Goal: Transaction & Acquisition: Book appointment/travel/reservation

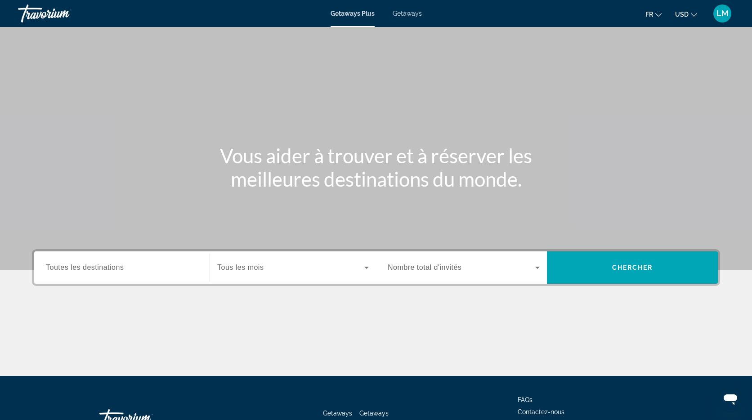
click at [409, 15] on span "Getaways" at bounding box center [407, 13] width 29 height 7
click at [118, 265] on span "Toutes les destinations" at bounding box center [85, 268] width 78 height 8
click at [118, 265] on input "Destination Toutes les destinations" at bounding box center [122, 268] width 152 height 11
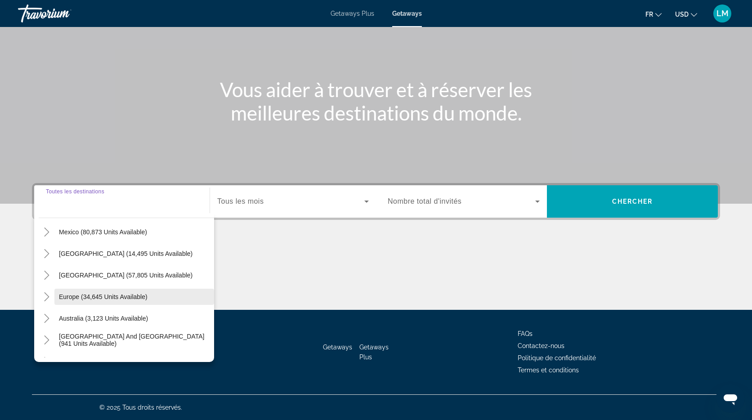
scroll to position [45, 0]
click at [89, 300] on span "Search widget" at bounding box center [134, 296] width 160 height 22
type input "**********"
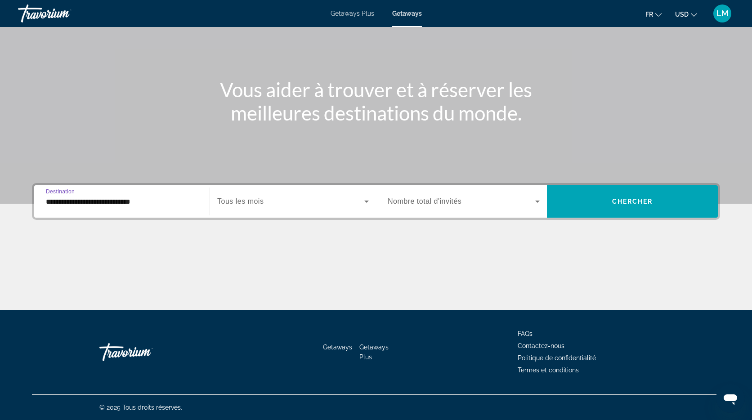
click at [250, 200] on span "Tous les mois" at bounding box center [240, 201] width 46 height 8
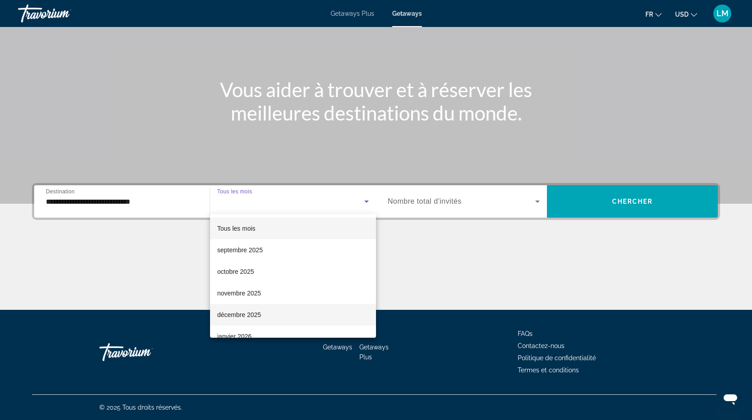
click at [244, 315] on span "décembre 2025" at bounding box center [239, 315] width 44 height 11
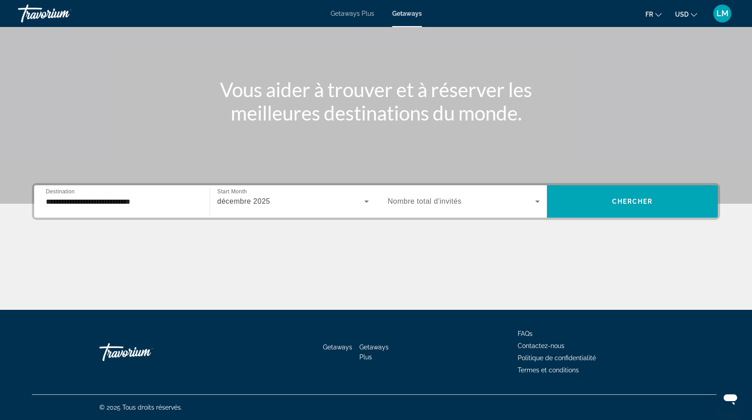
click at [435, 202] on span "Nombre total d'invités" at bounding box center [425, 201] width 74 height 8
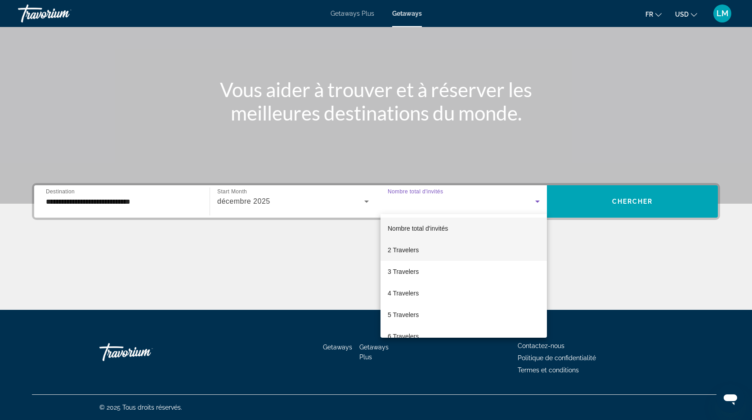
click at [412, 251] on span "2 Travelers" at bounding box center [403, 250] width 31 height 11
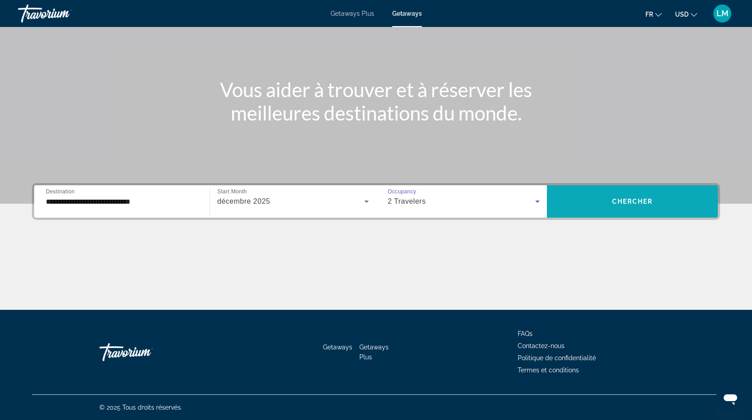
click at [652, 205] on span "Search widget" at bounding box center [632, 202] width 171 height 22
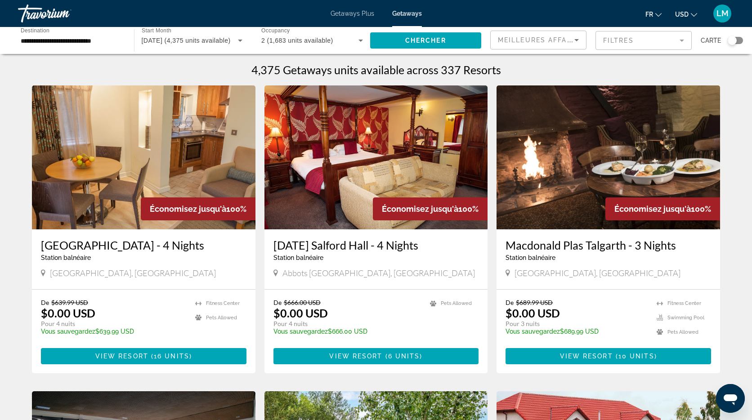
click at [733, 40] on div "Search widget" at bounding box center [732, 40] width 9 height 9
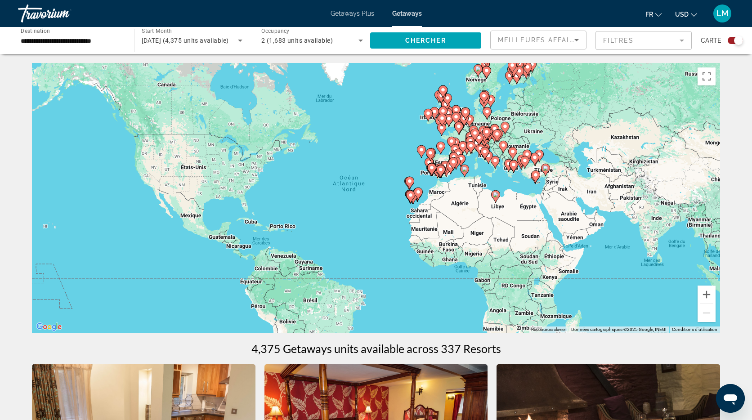
click at [736, 40] on div "Search widget" at bounding box center [738, 40] width 9 height 9
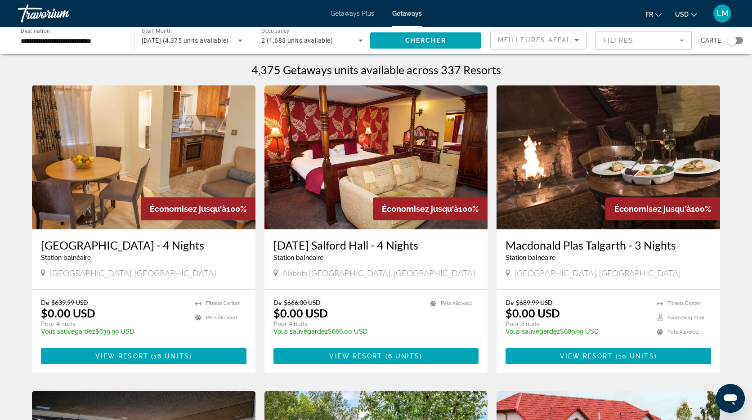
click at [46, 39] on input "**********" at bounding box center [72, 41] width 102 height 11
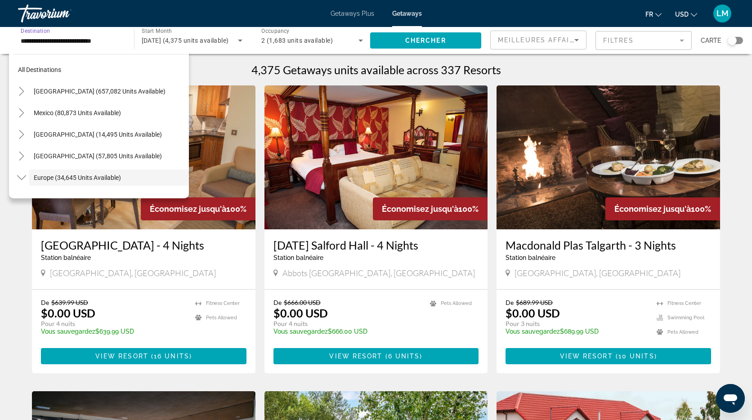
scroll to position [54, 0]
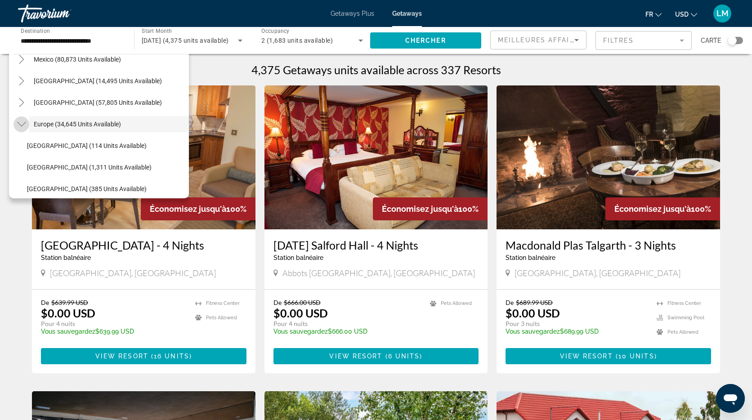
click at [22, 124] on icon "Toggle Europe (34,645 units available)" at bounding box center [21, 124] width 9 height 9
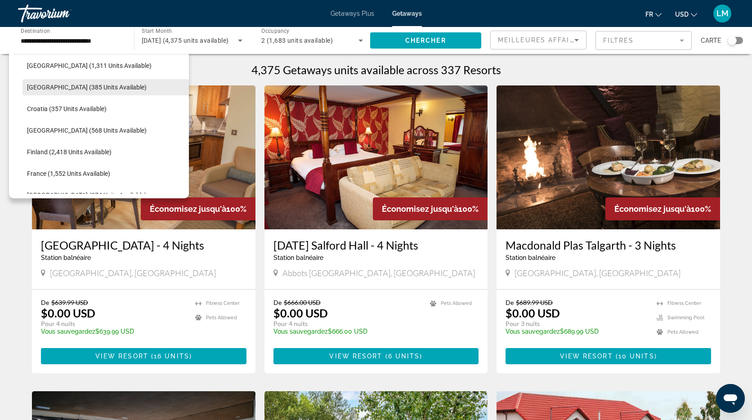
scroll to position [160, 0]
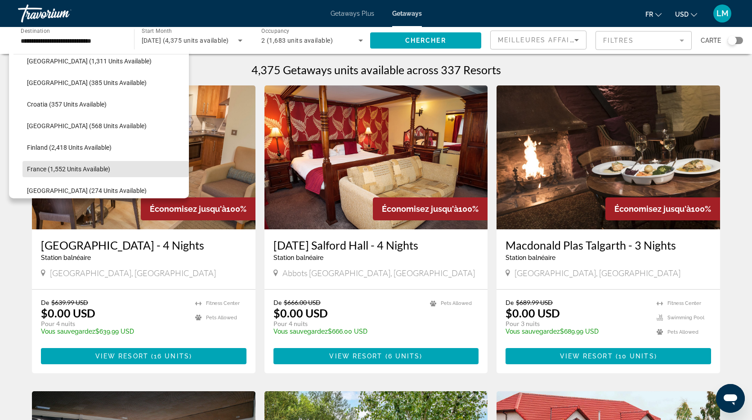
click at [52, 165] on span "Search widget" at bounding box center [105, 169] width 166 height 22
type input "**********"
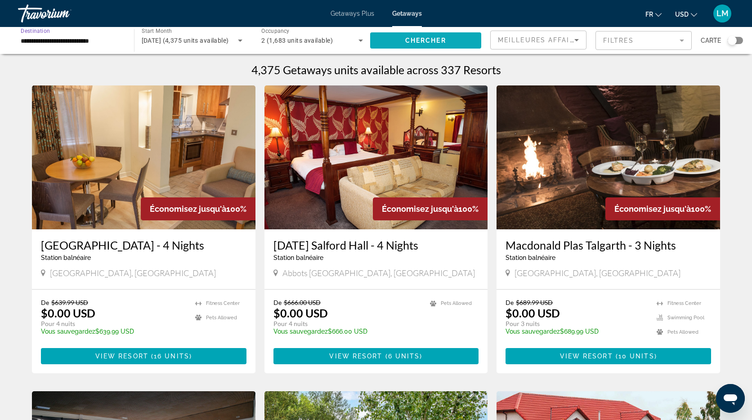
click at [426, 40] on span "Chercher" at bounding box center [425, 40] width 41 height 7
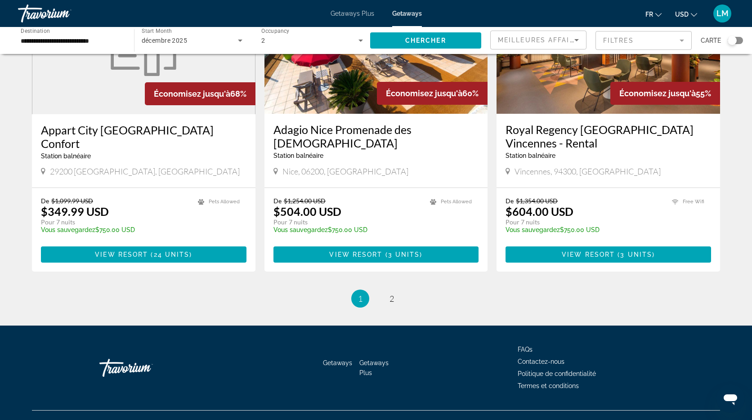
scroll to position [1036, 0]
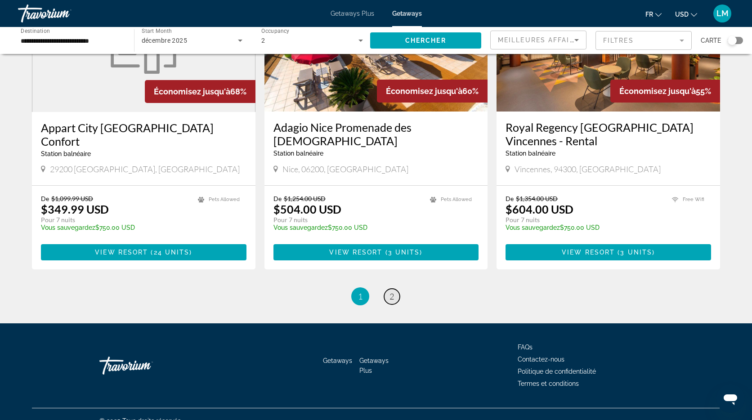
click at [393, 292] on span "2" at bounding box center [392, 297] width 4 height 10
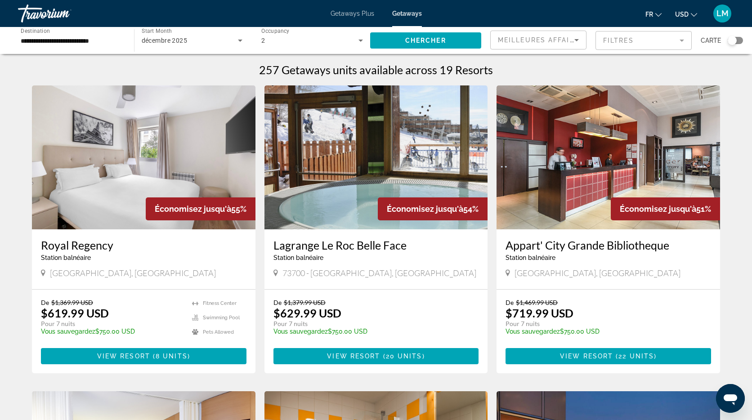
click at [404, 173] on img "Main content" at bounding box center [377, 157] width 224 height 144
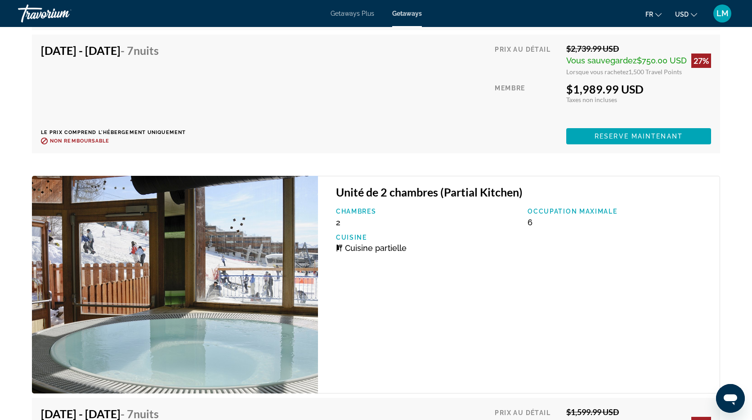
scroll to position [2357, 0]
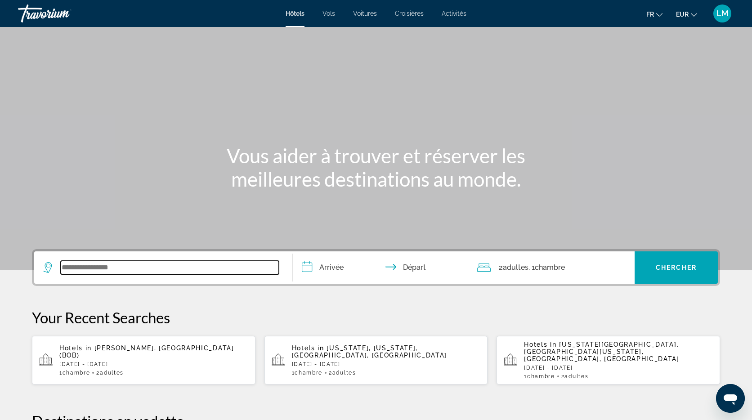
click at [187, 264] on input "Search widget" at bounding box center [170, 267] width 218 height 13
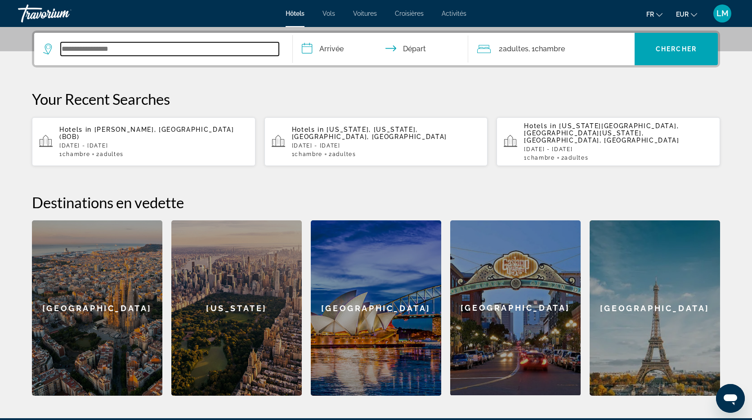
scroll to position [220, 0]
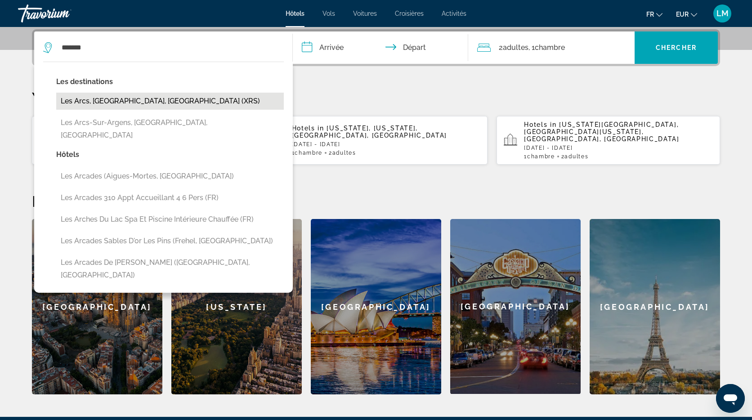
click at [185, 101] on button "Les Arcs, Alpes Du Nord, France (XRS)" at bounding box center [170, 101] width 228 height 17
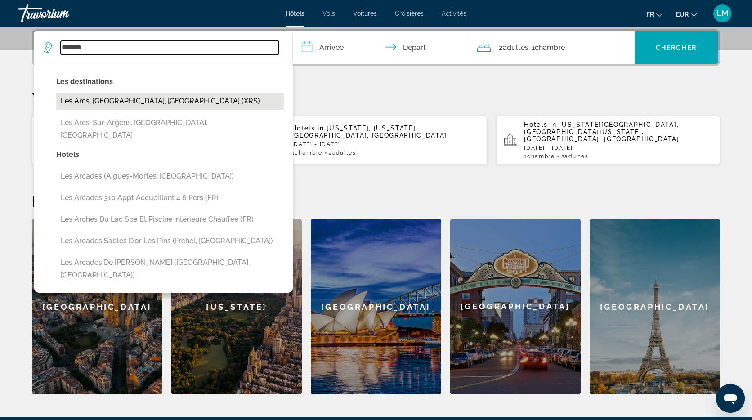
type input "**********"
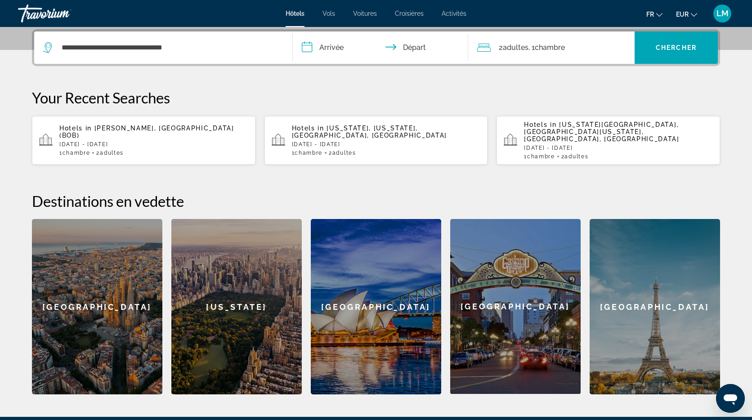
click at [343, 48] on input "**********" at bounding box center [382, 48] width 179 height 35
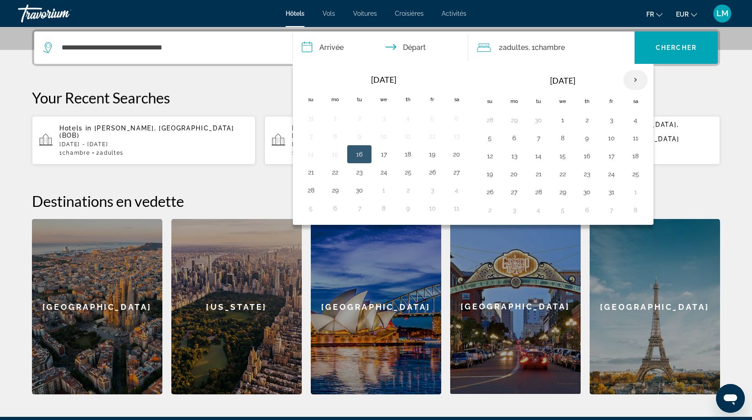
click at [637, 80] on th "Next month" at bounding box center [636, 80] width 24 height 20
click at [613, 176] on button "26" at bounding box center [611, 174] width 14 height 13
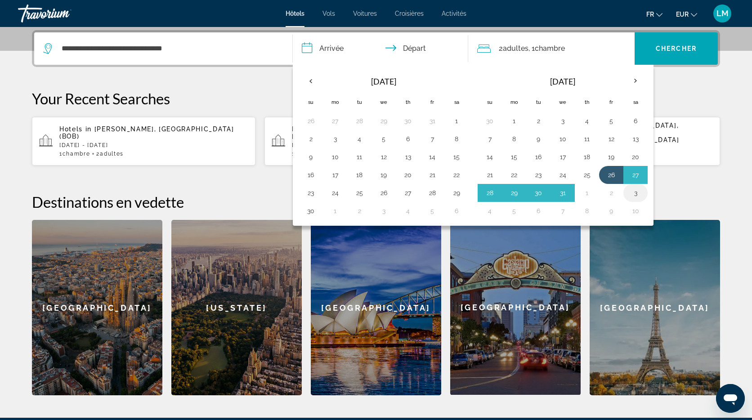
click at [636, 196] on button "3" at bounding box center [635, 193] width 14 height 13
type input "**********"
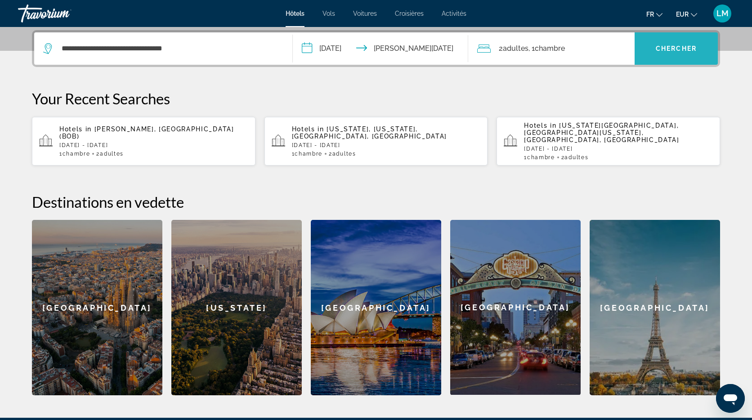
click at [671, 51] on span "Chercher" at bounding box center [676, 48] width 41 height 7
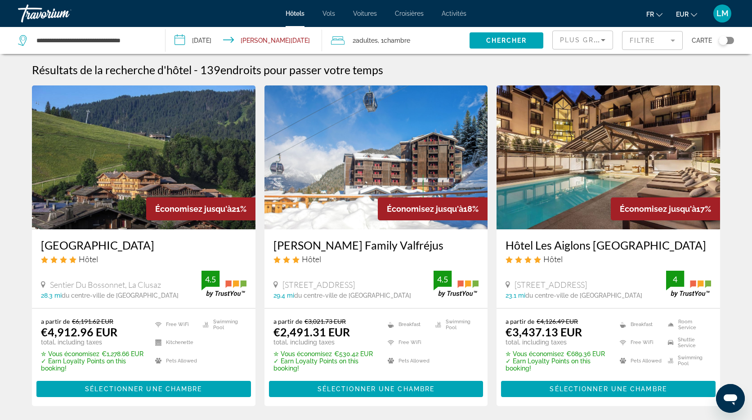
click at [724, 39] on div "Toggle map" at bounding box center [723, 40] width 9 height 9
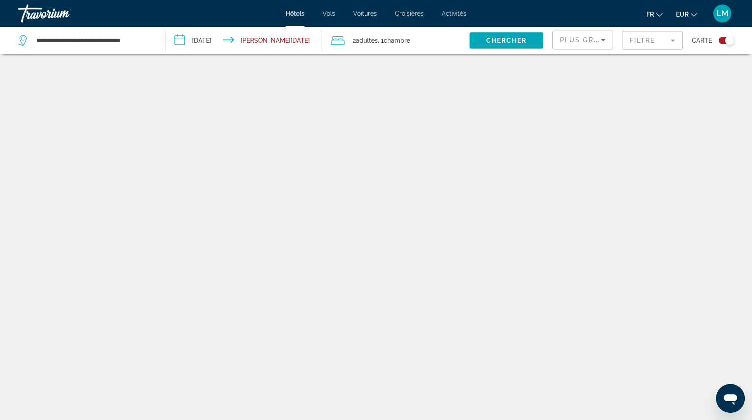
scroll to position [54, 0]
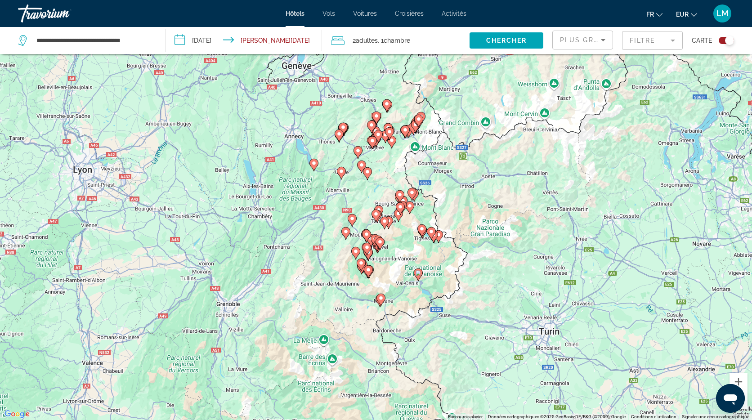
click at [724, 39] on div "Toggle map" at bounding box center [726, 40] width 15 height 7
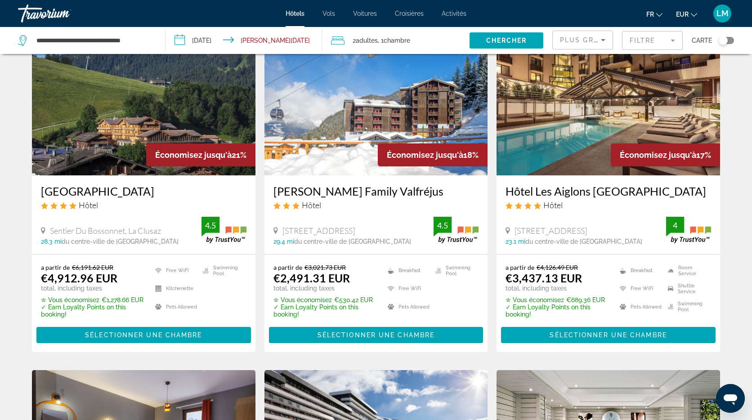
scroll to position [63, 0]
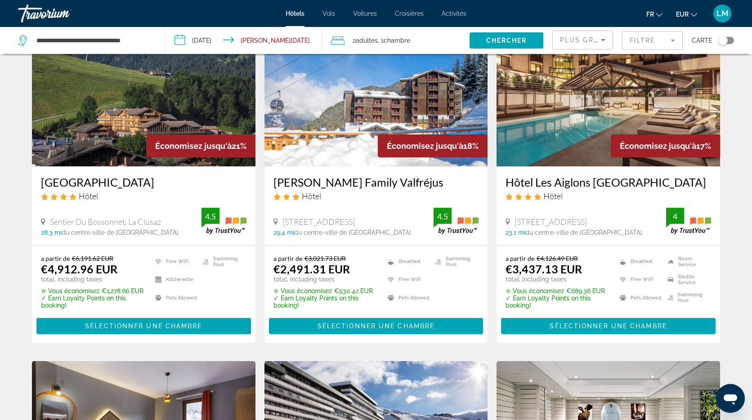
click at [603, 40] on icon "Sort by" at bounding box center [603, 40] width 4 height 2
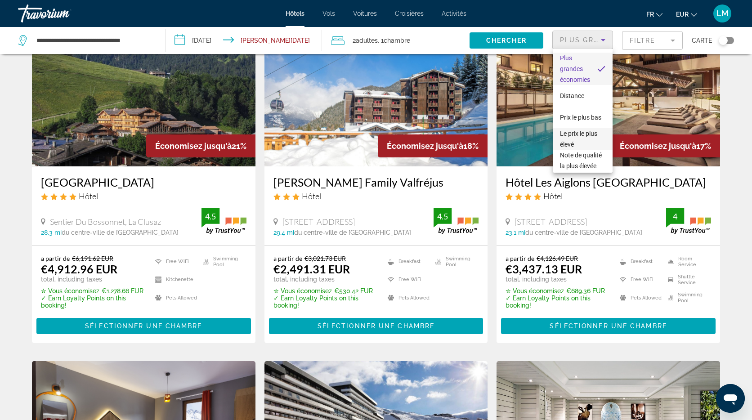
click at [588, 120] on span "Prix le plus bas" at bounding box center [580, 117] width 41 height 7
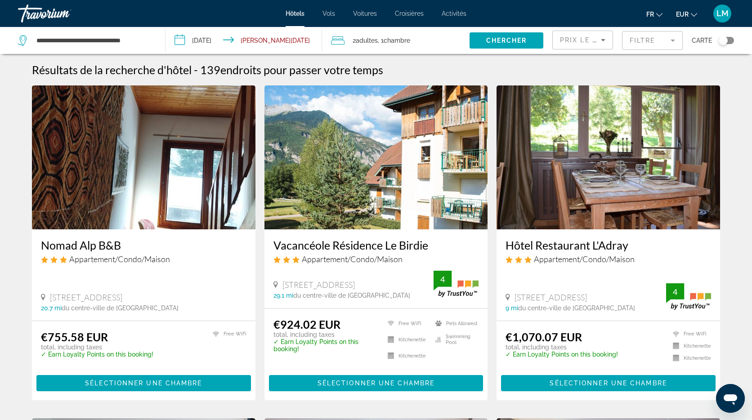
click at [660, 43] on mat-form-field "Filtre" at bounding box center [652, 40] width 61 height 19
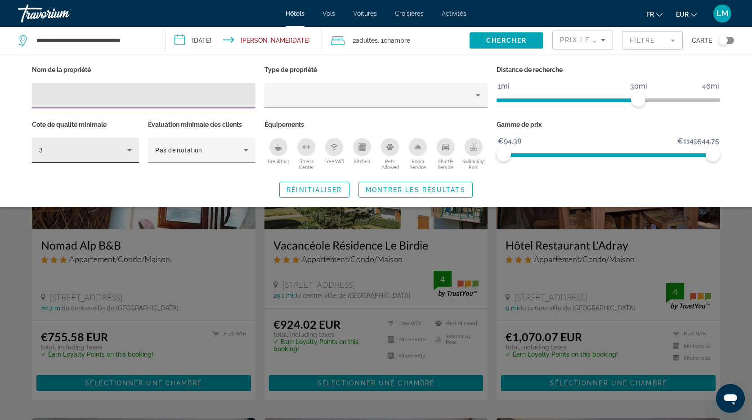
click at [79, 152] on div "3" at bounding box center [83, 150] width 88 height 11
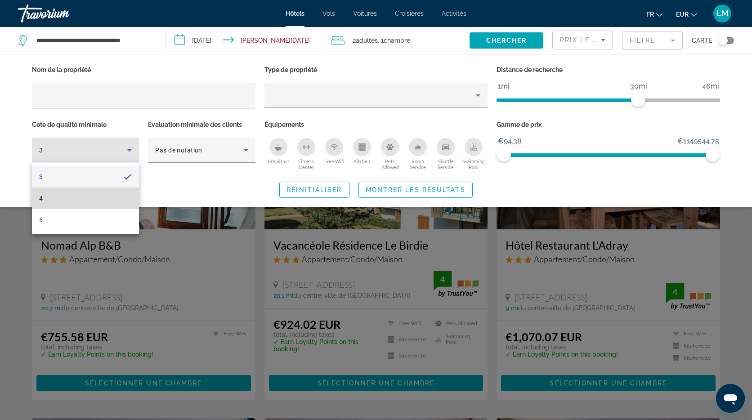
click at [72, 198] on mat-option "4" at bounding box center [85, 199] width 107 height 22
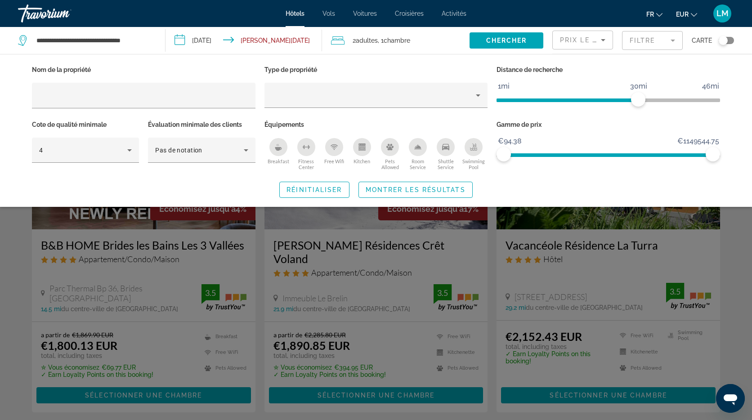
click at [280, 148] on icon "Breakfast" at bounding box center [278, 149] width 7 height 4
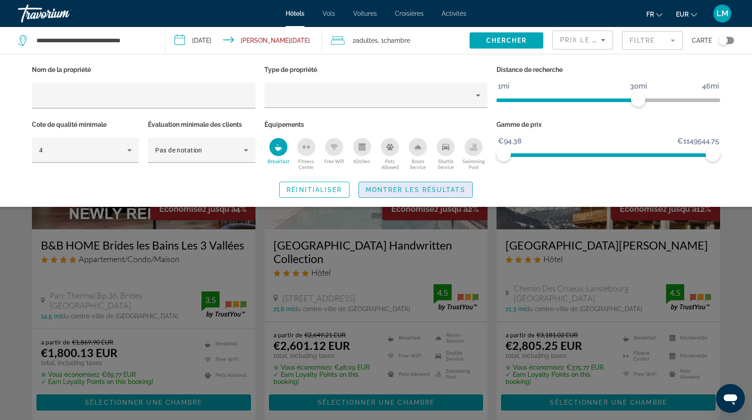
click at [430, 187] on span "Montrer les résultats" at bounding box center [416, 189] width 100 height 7
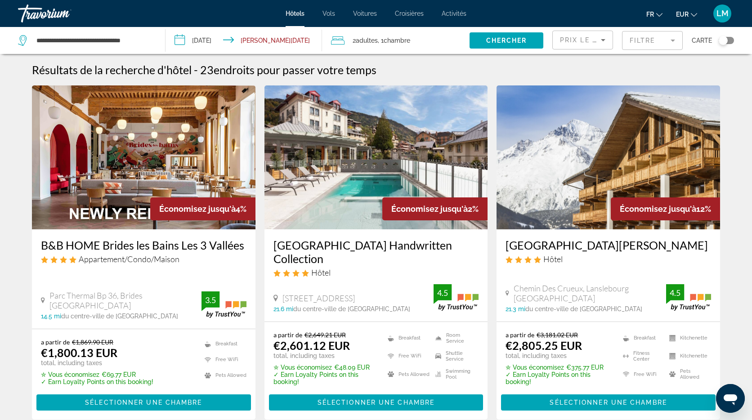
click at [357, 144] on img "Main content" at bounding box center [377, 157] width 224 height 144
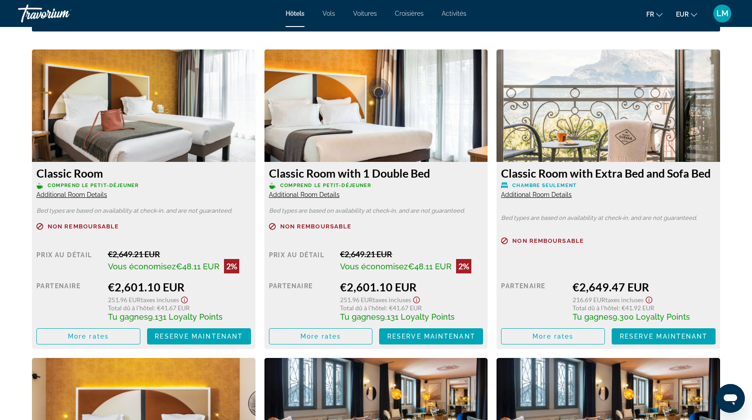
scroll to position [1226, 0]
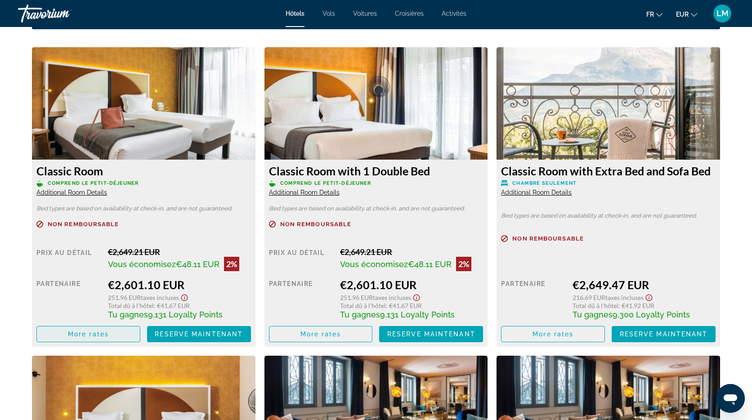
click at [94, 337] on span "More rates" at bounding box center [88, 334] width 41 height 7
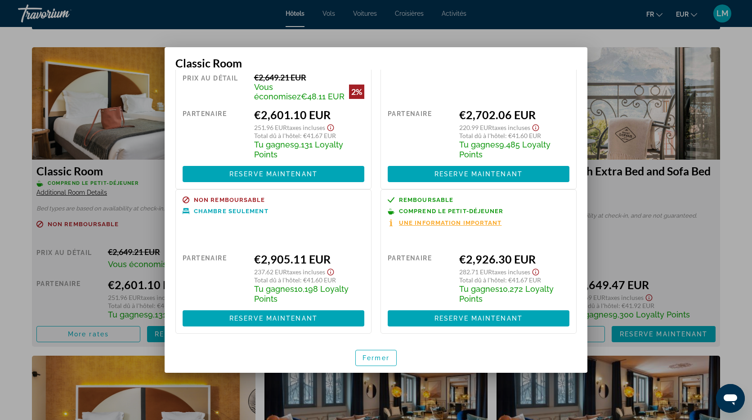
scroll to position [59, 0]
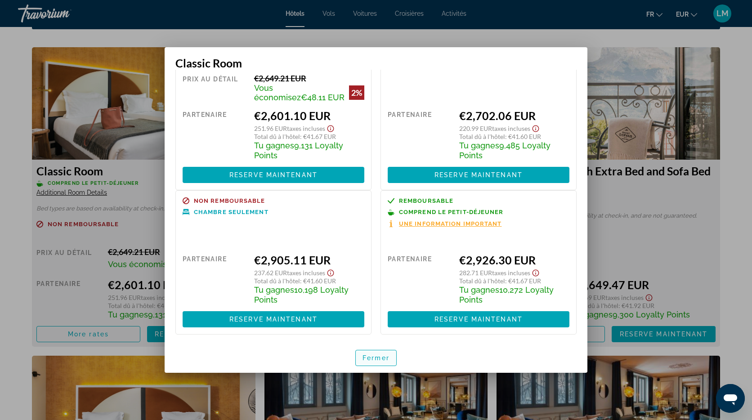
click at [381, 358] on span "Fermer" at bounding box center [376, 357] width 27 height 7
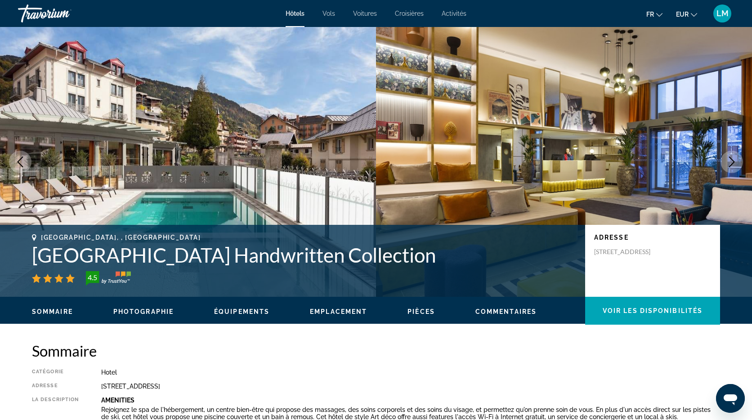
scroll to position [1226, 0]
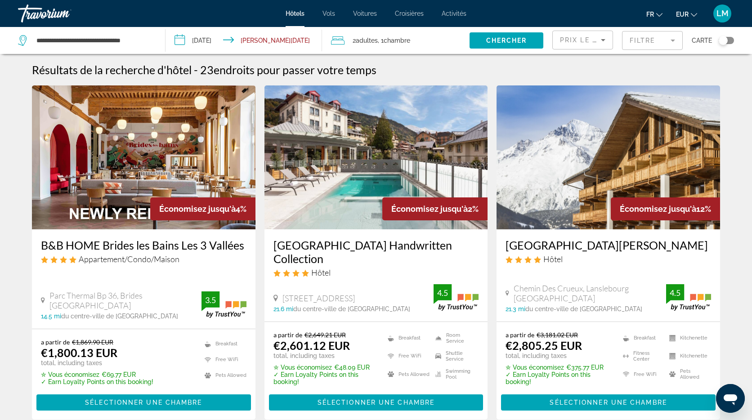
click at [587, 157] on img "Main content" at bounding box center [609, 157] width 224 height 144
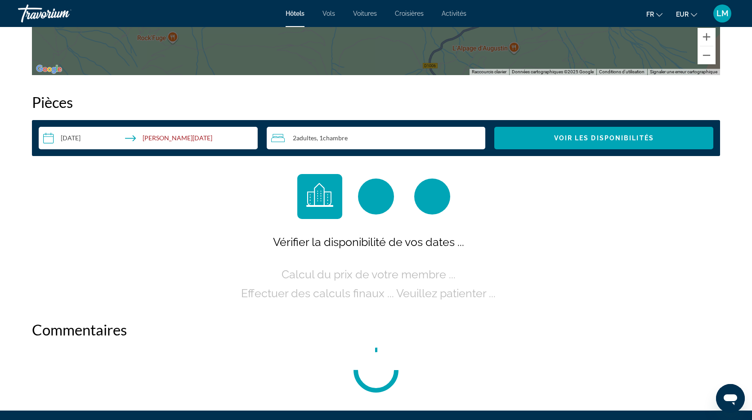
scroll to position [1080, 0]
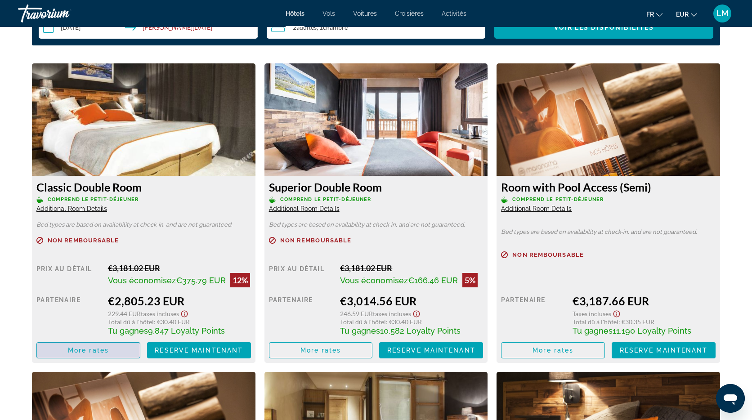
scroll to position [0, 0]
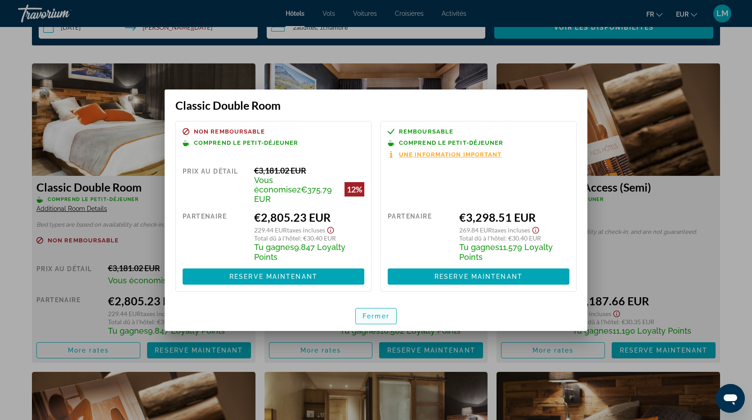
click at [374, 316] on span "button" at bounding box center [376, 316] width 40 height 22
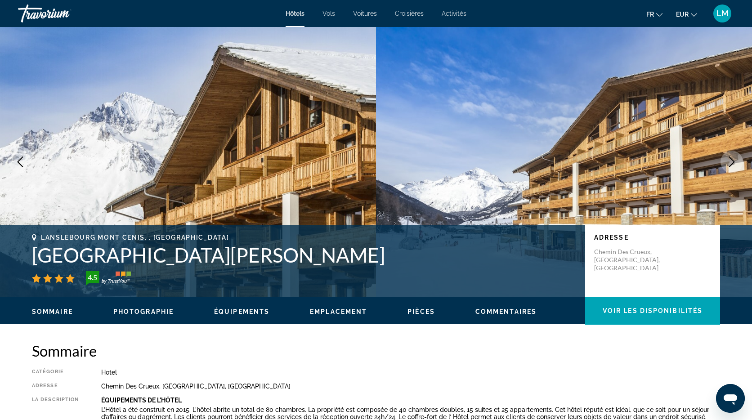
scroll to position [1190, 0]
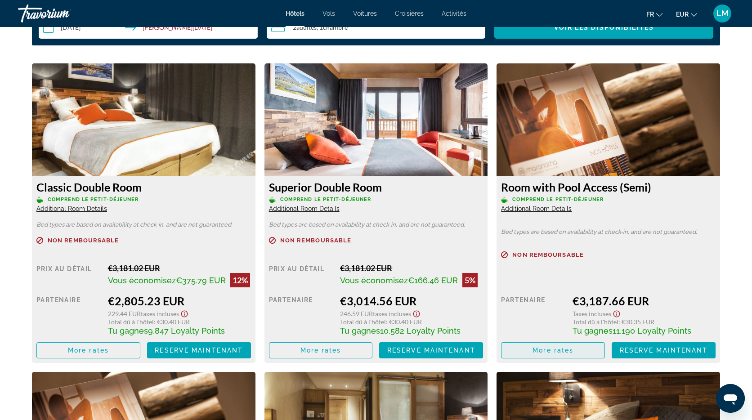
click at [532, 350] on span "Main content" at bounding box center [553, 351] width 103 height 22
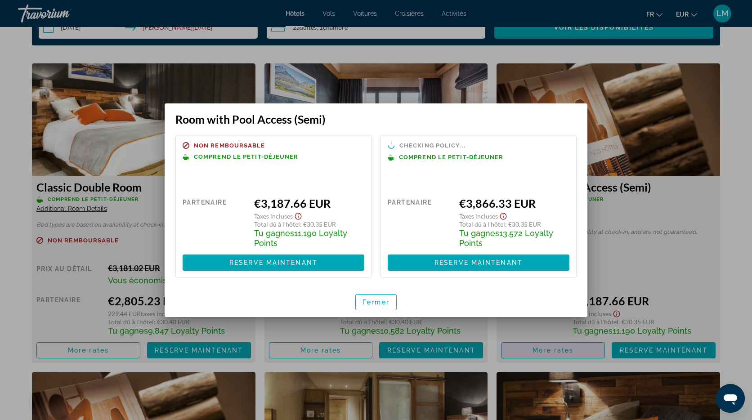
scroll to position [0, 0]
click at [382, 310] on span "button" at bounding box center [376, 303] width 40 height 22
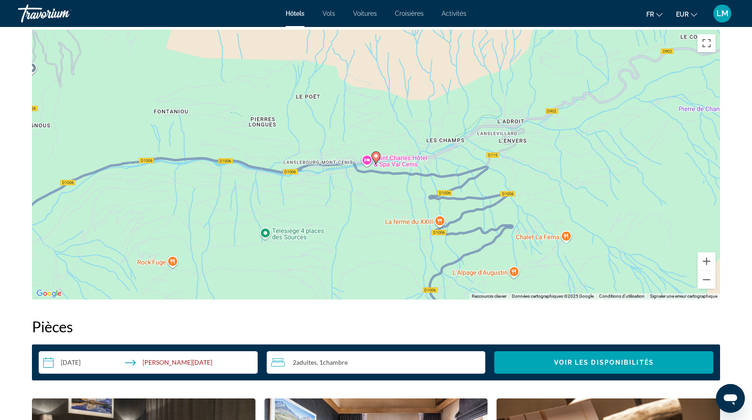
scroll to position [850, 0]
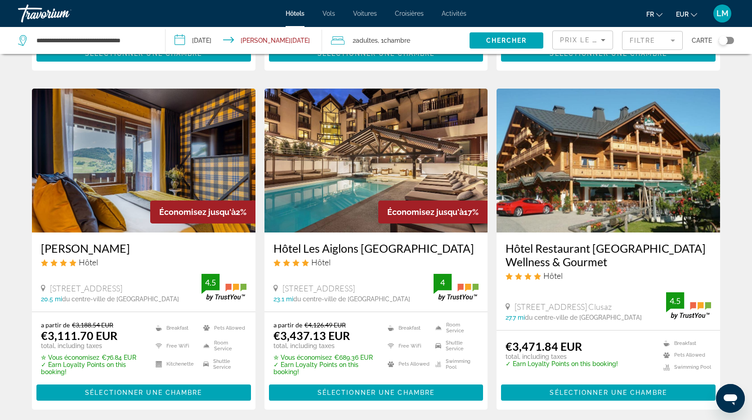
scroll to position [350, 0]
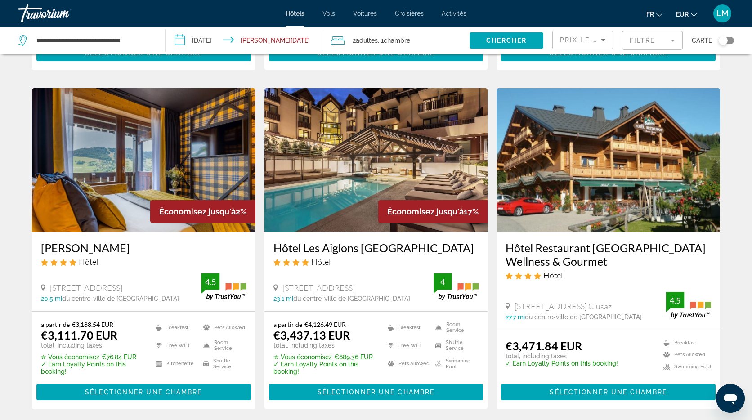
click at [534, 171] on img "Main content" at bounding box center [609, 160] width 224 height 144
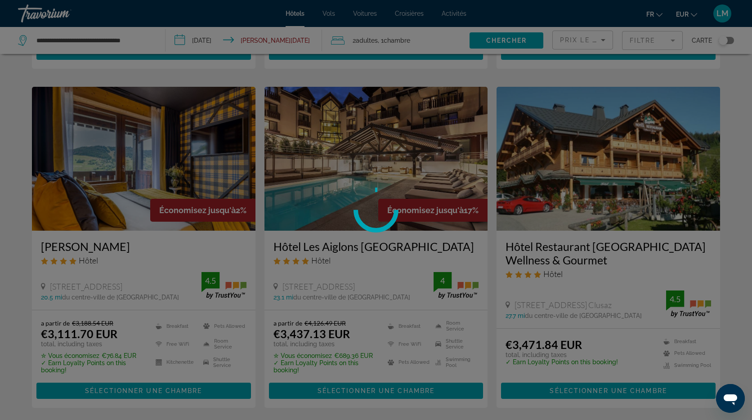
scroll to position [352, 0]
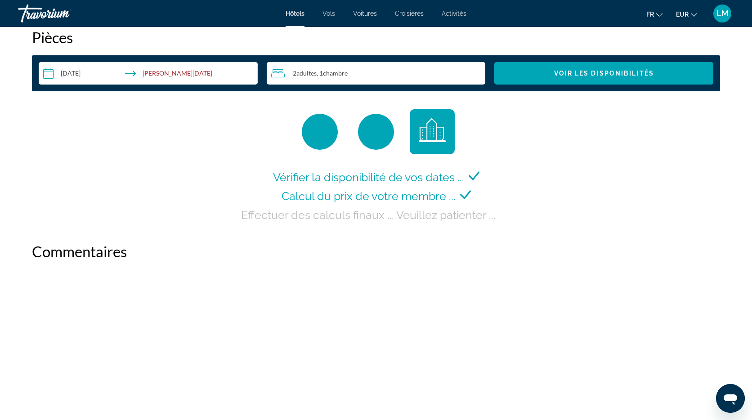
scroll to position [1124, 0]
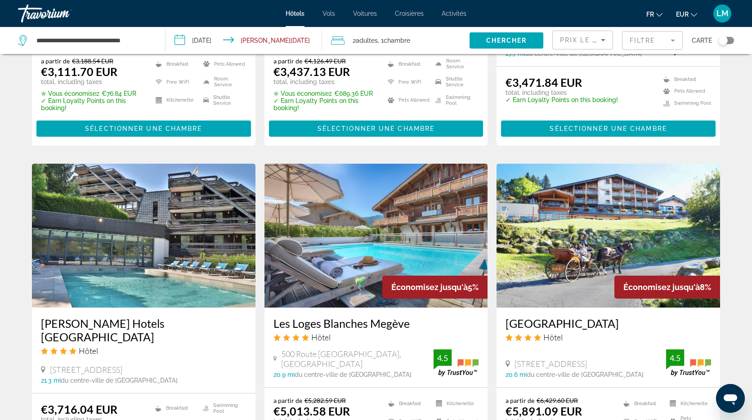
scroll to position [616, 0]
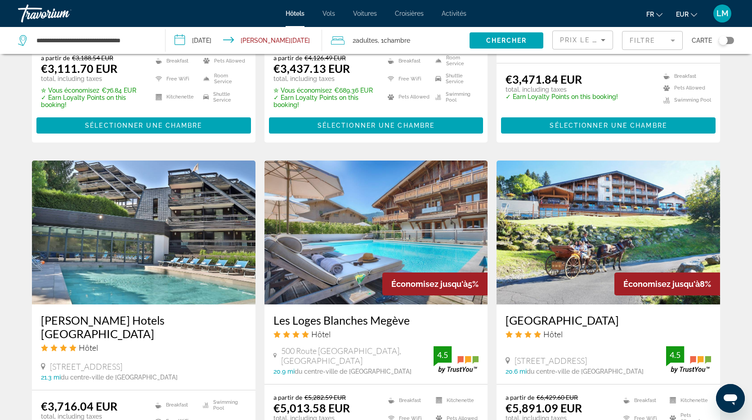
click at [155, 229] on img "Main content" at bounding box center [144, 233] width 224 height 144
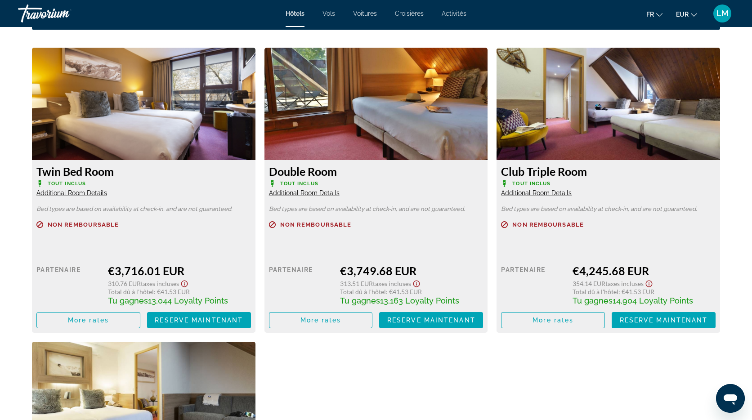
scroll to position [1224, 0]
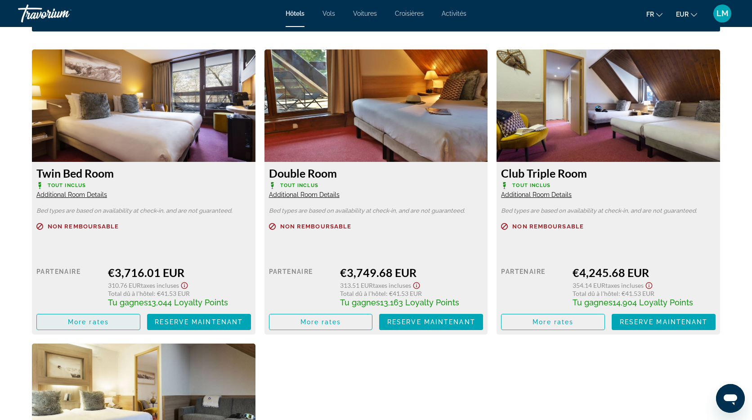
click at [103, 326] on span "Main content" at bounding box center [88, 322] width 103 height 22
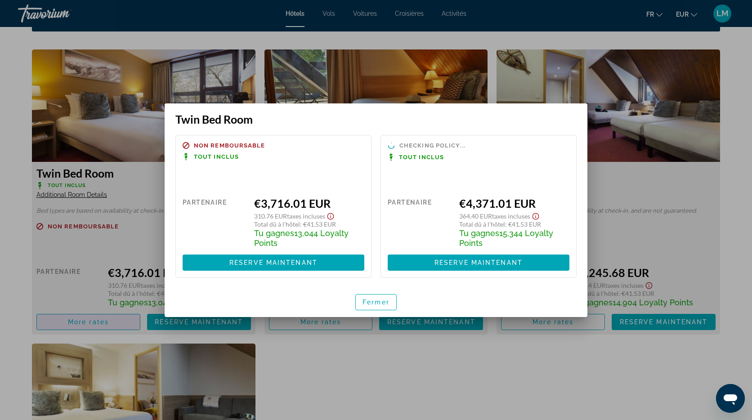
scroll to position [0, 0]
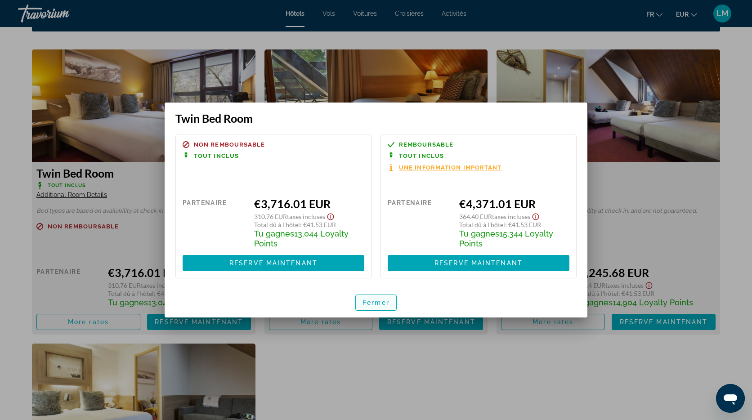
click at [372, 299] on span "Fermer" at bounding box center [376, 302] width 27 height 7
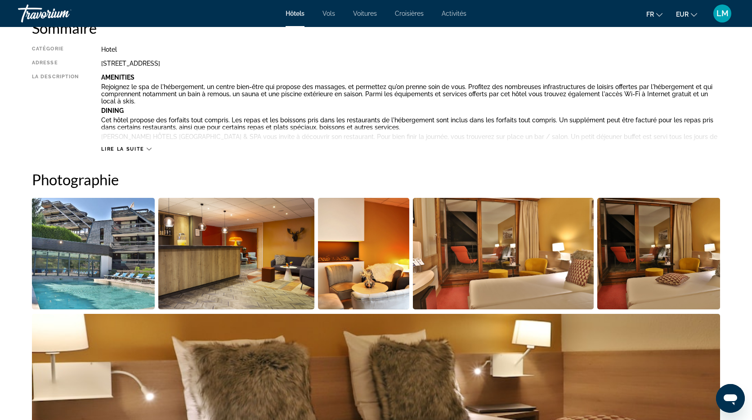
scroll to position [324, 0]
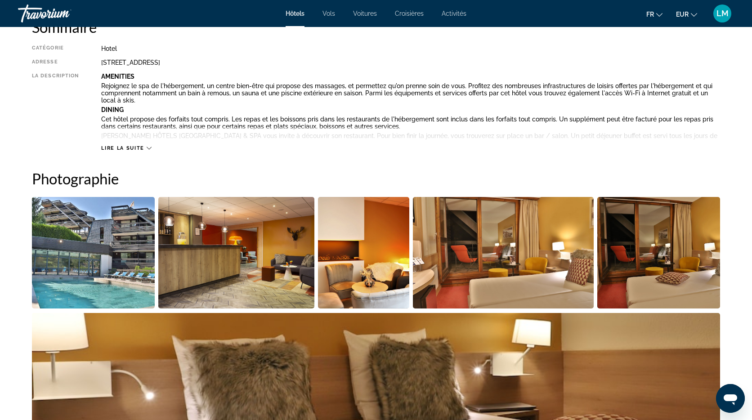
click at [143, 146] on span "Lire la suite" at bounding box center [122, 148] width 43 height 6
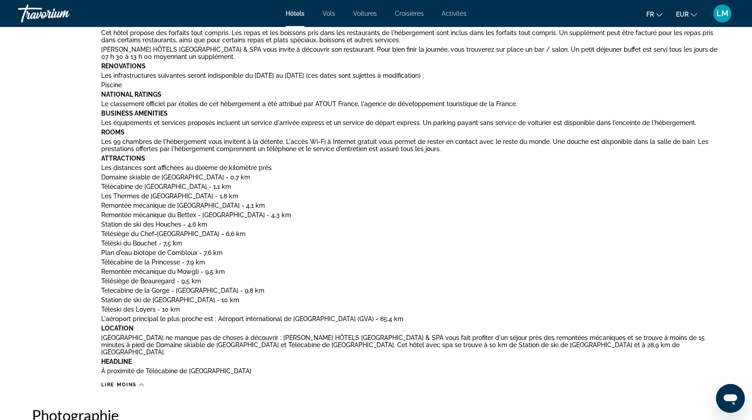
scroll to position [408, 0]
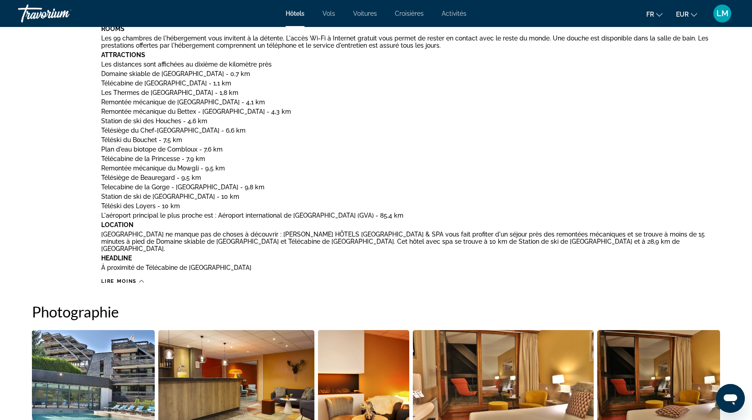
click at [132, 278] on span "Lire moins" at bounding box center [119, 281] width 36 height 6
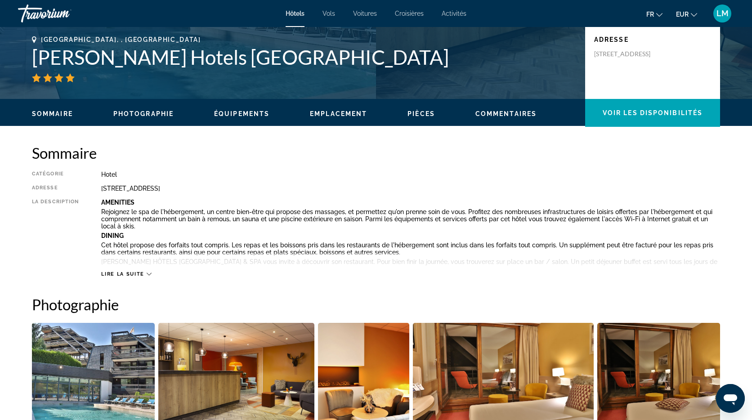
scroll to position [205, 0]
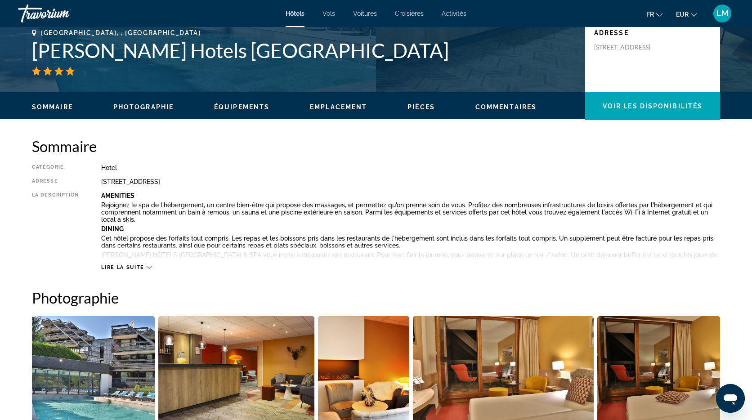
click at [130, 268] on span "Lire la suite" at bounding box center [122, 268] width 43 height 6
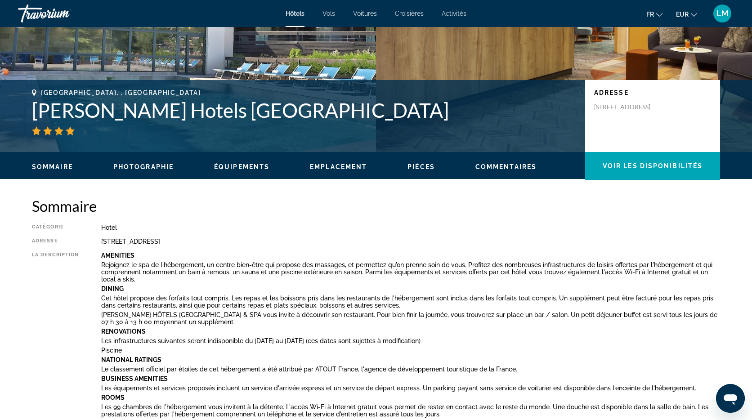
scroll to position [0, 0]
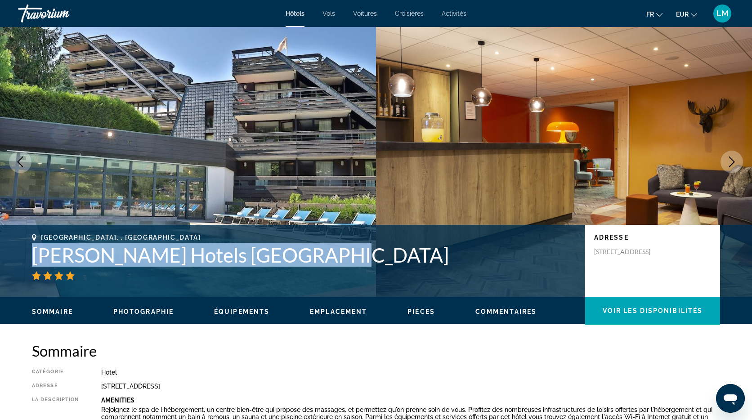
drag, startPoint x: 317, startPoint y: 256, endPoint x: 35, endPoint y: 264, distance: 282.2
click at [36, 264] on h1 "Sowell Hotels Mont Blanc Et Spa" at bounding box center [304, 254] width 544 height 23
copy h1 "Sowell Hotels Mont Blanc Et Spa"
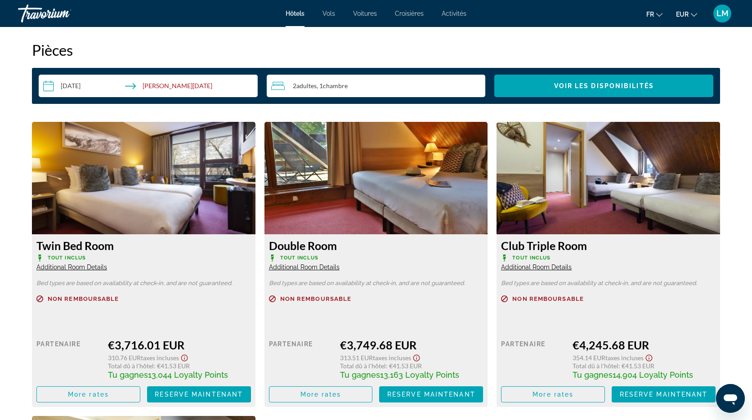
scroll to position [1472, 0]
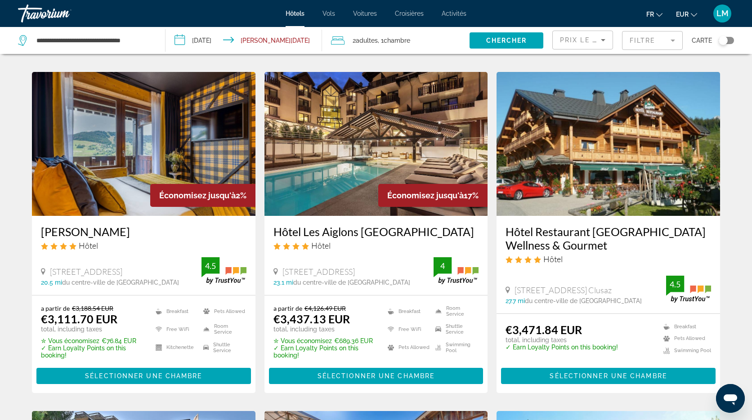
scroll to position [370, 0]
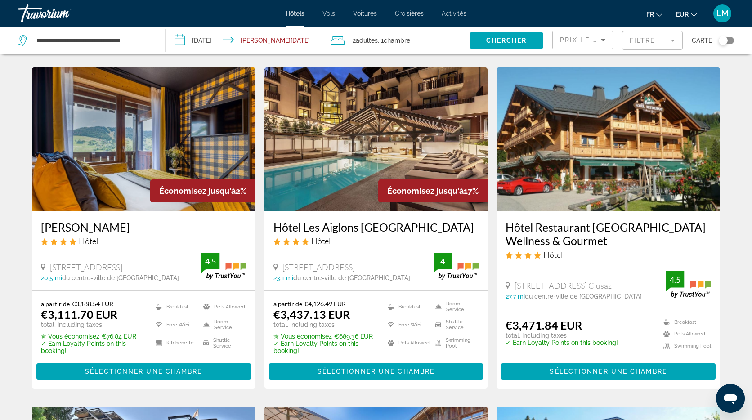
click at [359, 137] on img "Main content" at bounding box center [377, 139] width 224 height 144
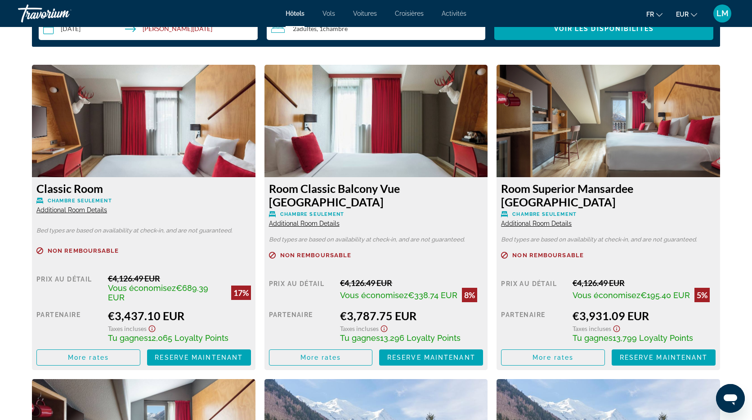
scroll to position [1161, 0]
click at [109, 356] on span "Main content" at bounding box center [88, 357] width 103 height 22
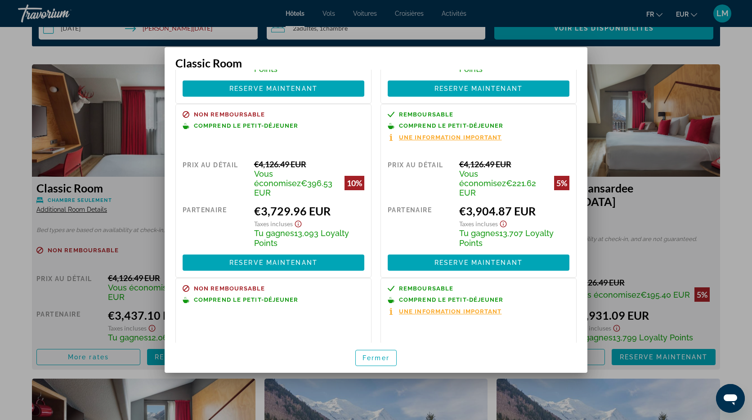
scroll to position [0, 0]
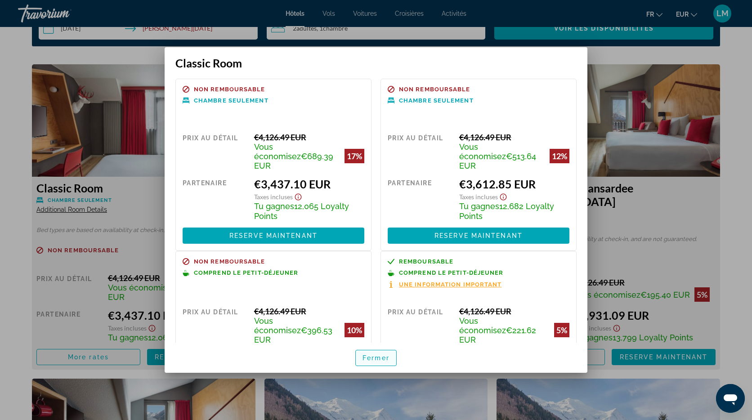
click at [374, 357] on span "Fermer" at bounding box center [376, 357] width 27 height 7
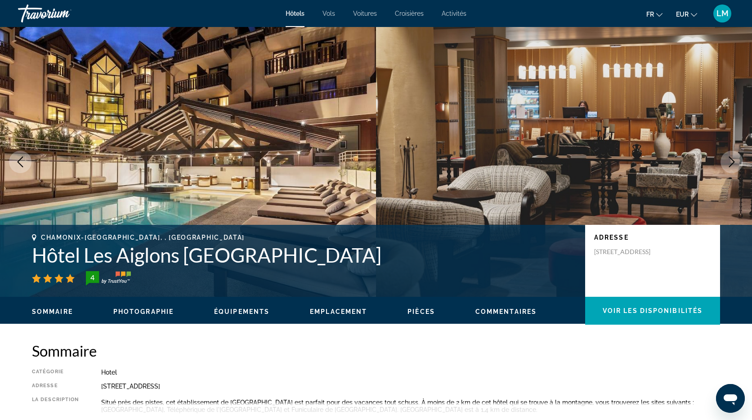
scroll to position [1161, 0]
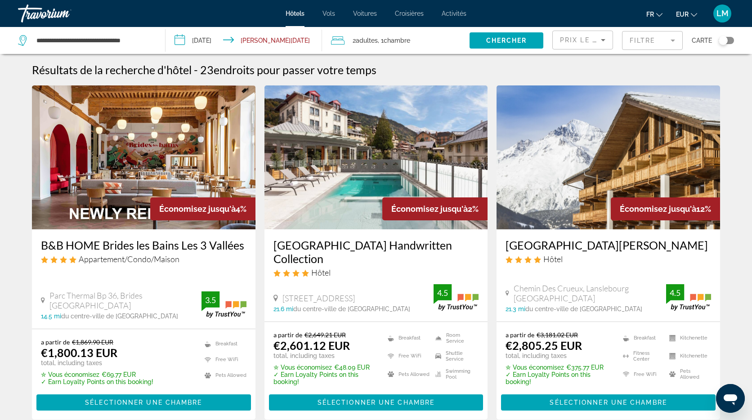
click at [606, 40] on icon "Sort by" at bounding box center [603, 40] width 11 height 11
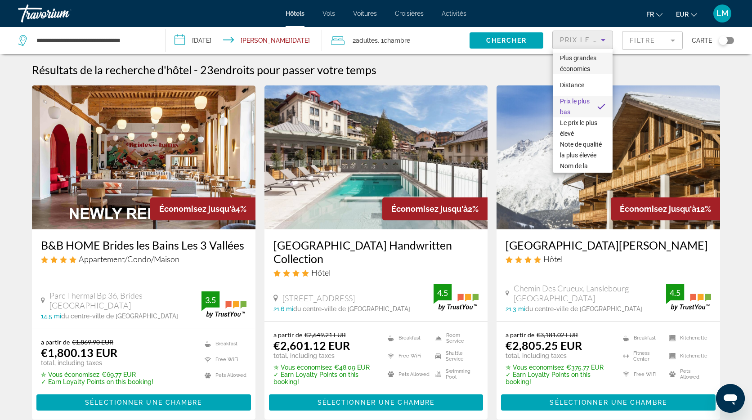
click at [597, 64] on span "Plus grandes économies" at bounding box center [582, 64] width 45 height 22
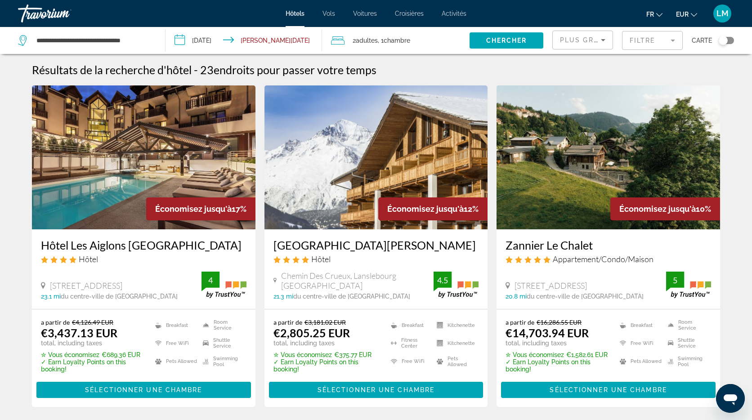
click at [316, 123] on img "Main content" at bounding box center [377, 157] width 224 height 144
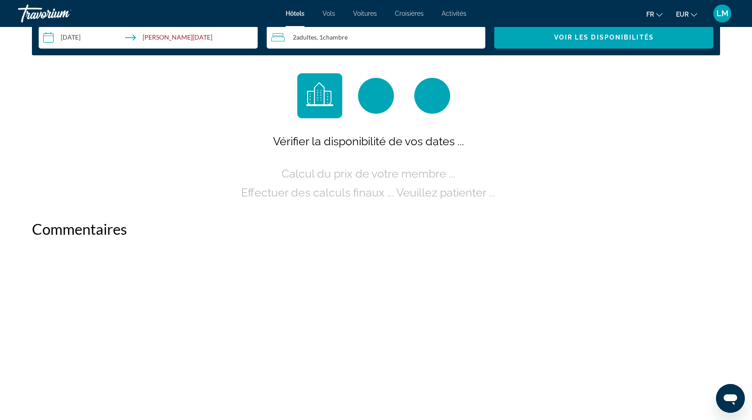
scroll to position [1182, 0]
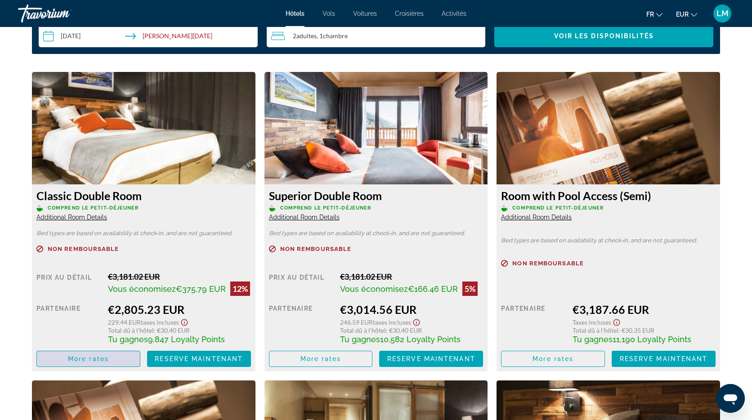
click at [108, 360] on span "More rates" at bounding box center [88, 358] width 41 height 7
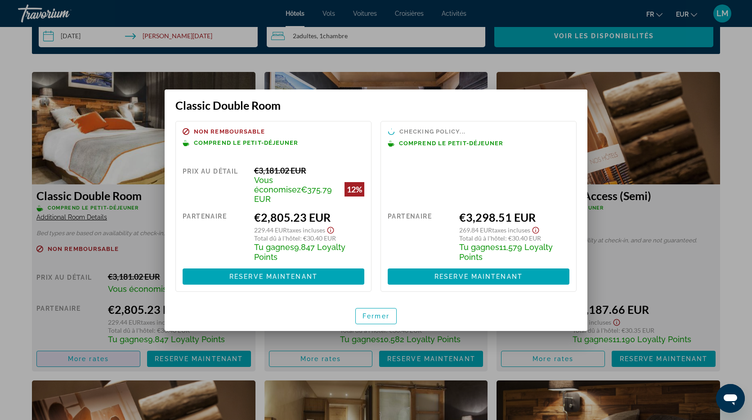
scroll to position [0, 0]
click at [374, 313] on span "Fermer" at bounding box center [376, 316] width 27 height 7
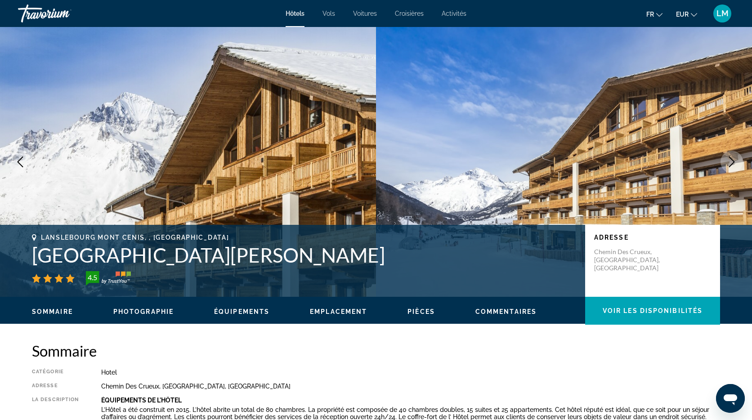
scroll to position [1182, 0]
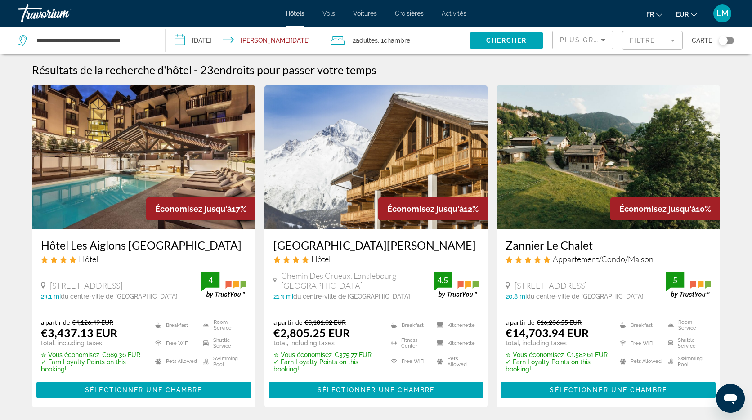
click at [124, 144] on img "Main content" at bounding box center [144, 157] width 224 height 144
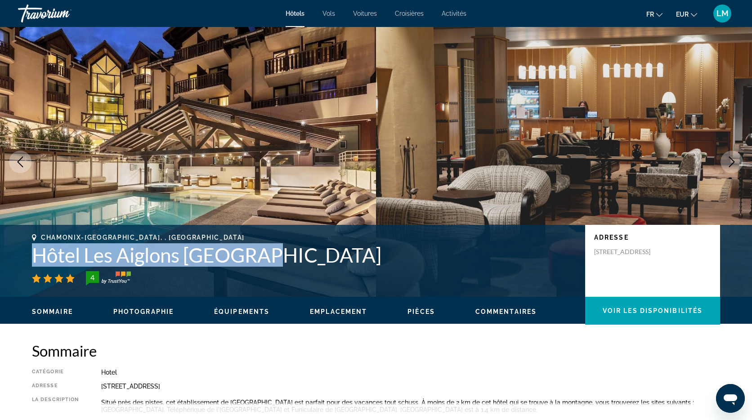
drag, startPoint x: 229, startPoint y: 263, endPoint x: 39, endPoint y: 265, distance: 189.9
click at [39, 265] on h1 "Hôtel Les Aiglons Chamonix" at bounding box center [304, 254] width 544 height 23
copy h1 "Hôtel Les Aiglons Chamonix"
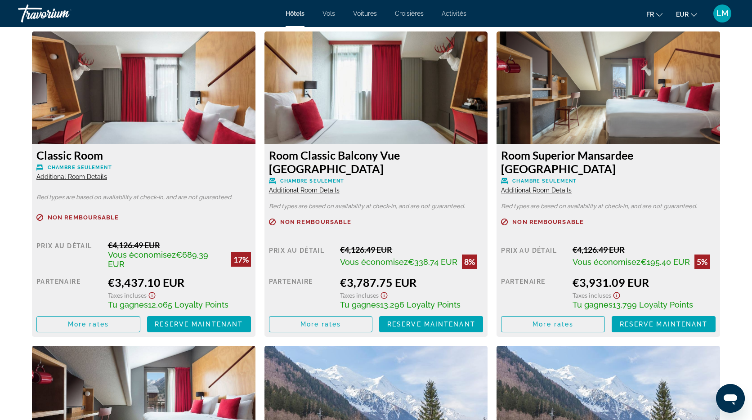
scroll to position [1195, 0]
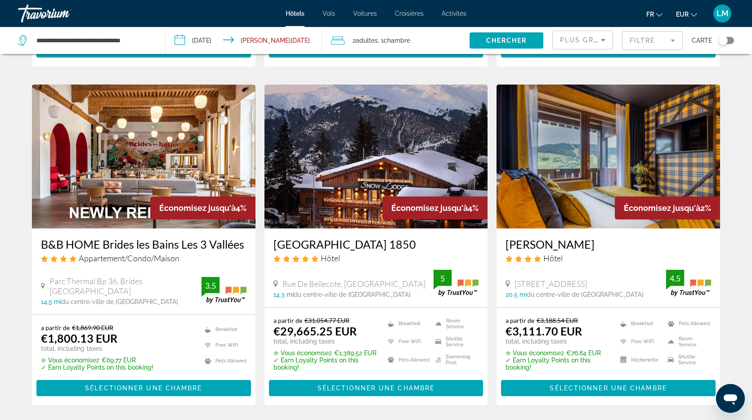
scroll to position [695, 0]
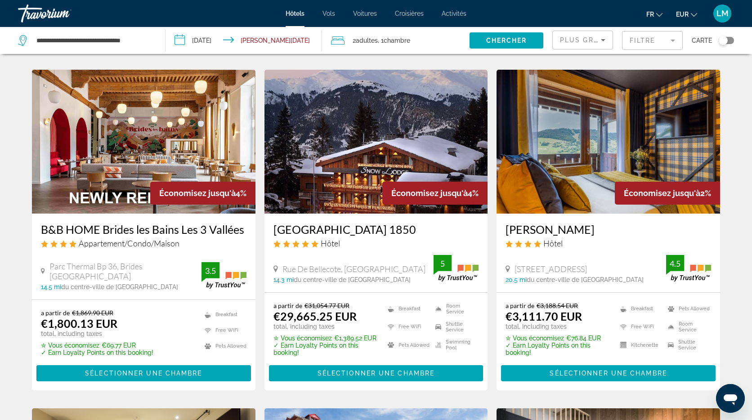
click at [164, 143] on img "Main content" at bounding box center [144, 142] width 224 height 144
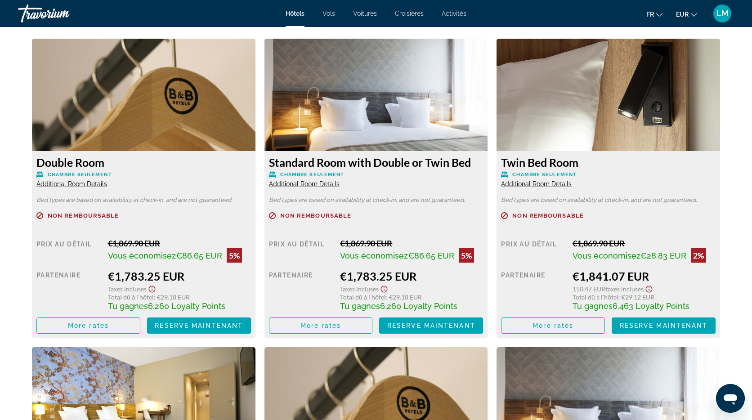
scroll to position [1205, 0]
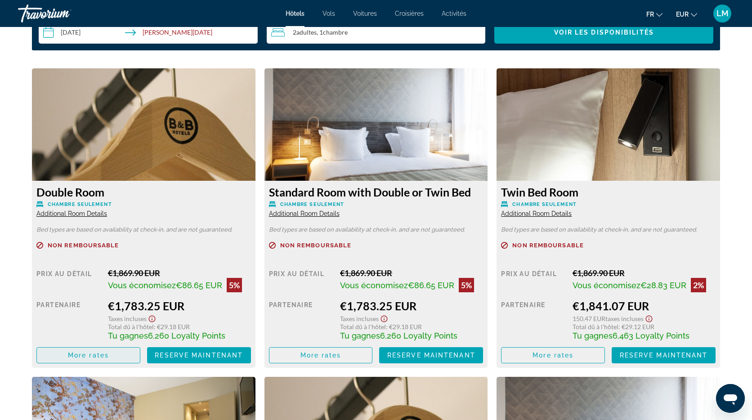
click at [106, 354] on span "More rates" at bounding box center [88, 355] width 41 height 7
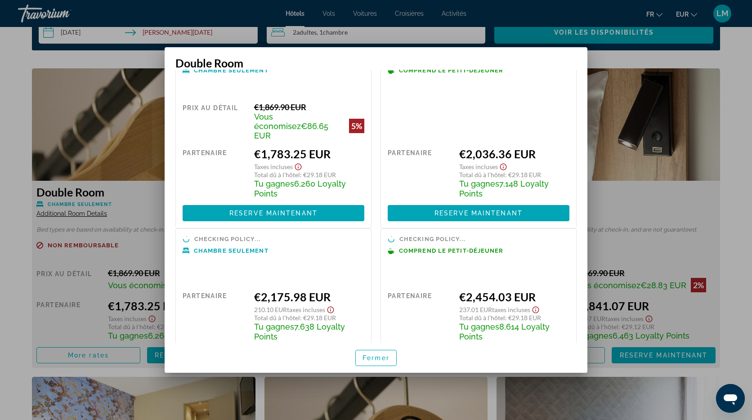
scroll to position [58, 0]
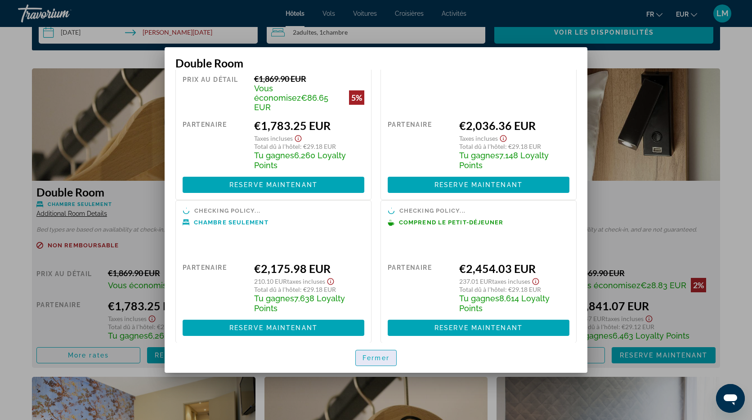
drag, startPoint x: 380, startPoint y: 358, endPoint x: 360, endPoint y: 341, distance: 25.8
click at [380, 358] on span "Fermer" at bounding box center [376, 357] width 27 height 7
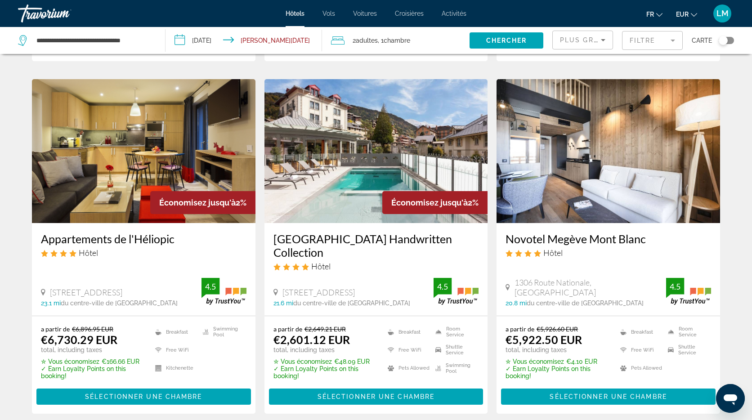
scroll to position [1034, 0]
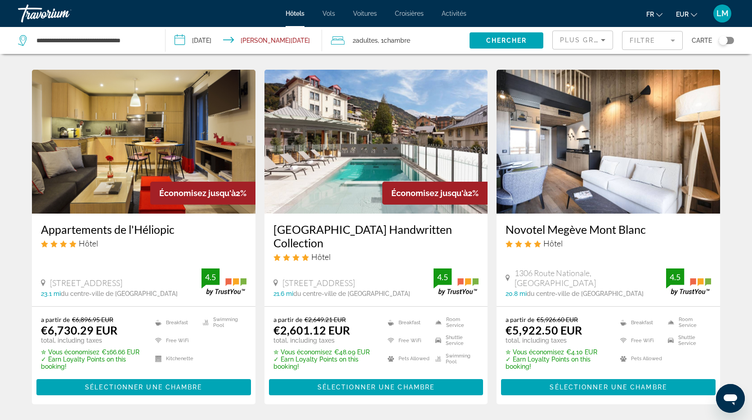
click at [402, 116] on img "Main content" at bounding box center [377, 142] width 224 height 144
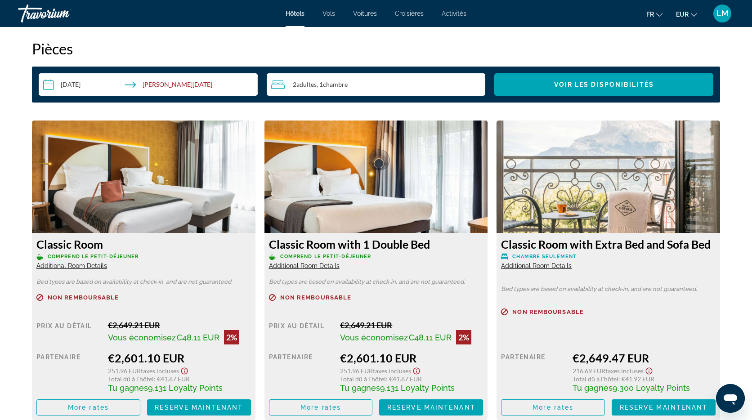
scroll to position [1200, 0]
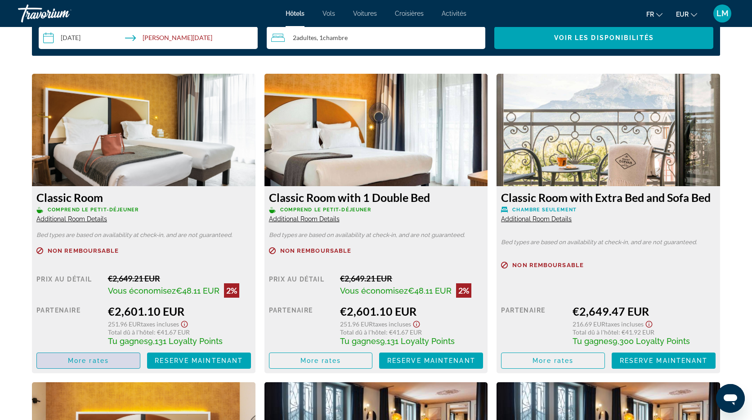
click at [109, 363] on span "Main content" at bounding box center [88, 361] width 103 height 22
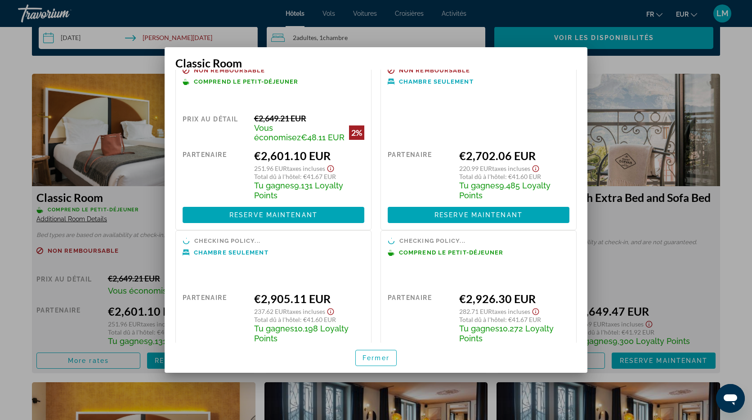
scroll to position [58, 0]
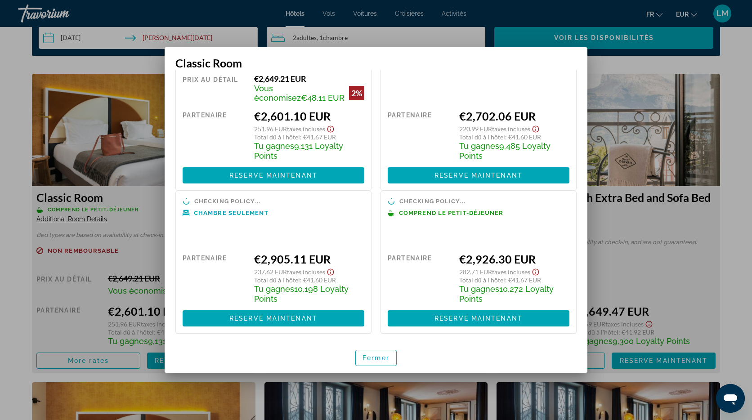
click at [377, 360] on span "Fermer" at bounding box center [376, 357] width 27 height 7
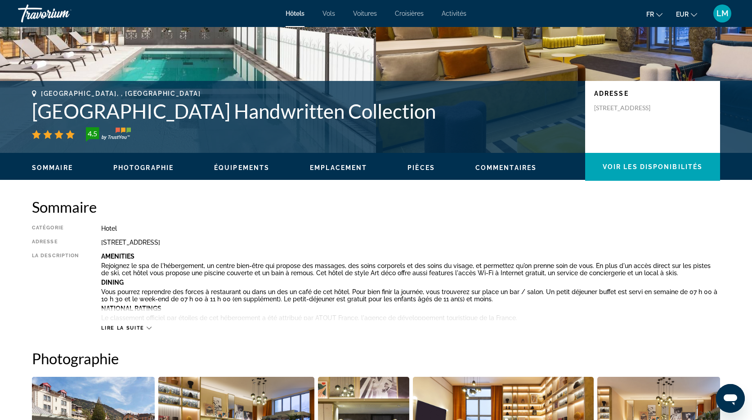
scroll to position [0, 0]
